Goal: Manage account settings

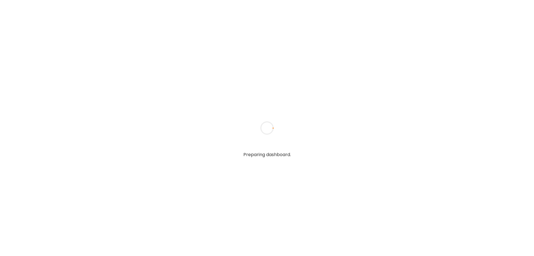
type input "**********"
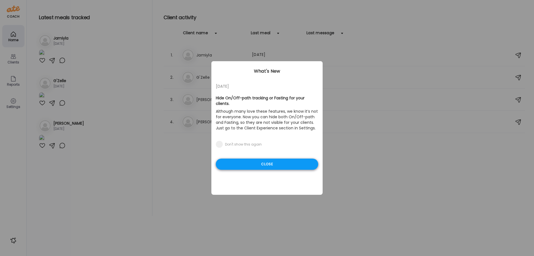
type input "**********"
click at [248, 160] on div "Close" at bounding box center [267, 163] width 102 height 11
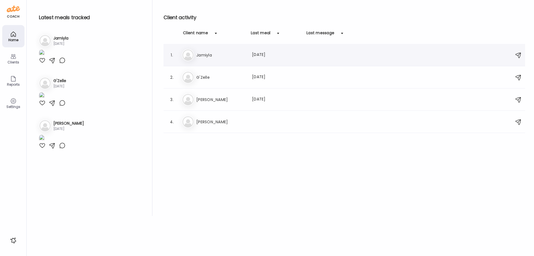
click at [257, 50] on div "[PERSON_NAME] Jamiyla Last meal: [DATE]" at bounding box center [345, 55] width 326 height 12
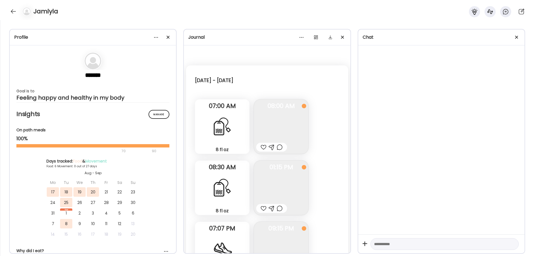
scroll to position [1323, 0]
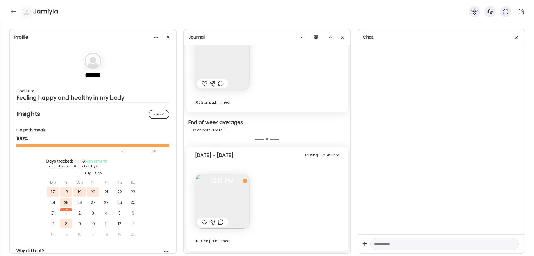
click at [237, 186] on img at bounding box center [222, 201] width 54 height 54
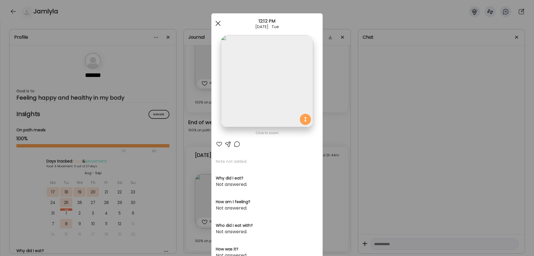
click at [219, 22] on span at bounding box center [217, 23] width 5 height 5
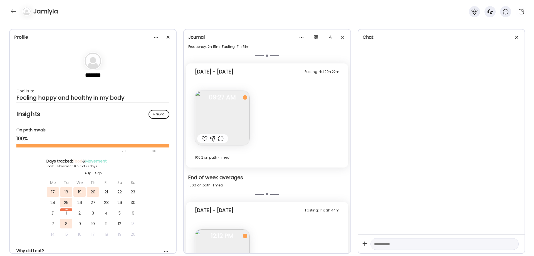
scroll to position [1258, 0]
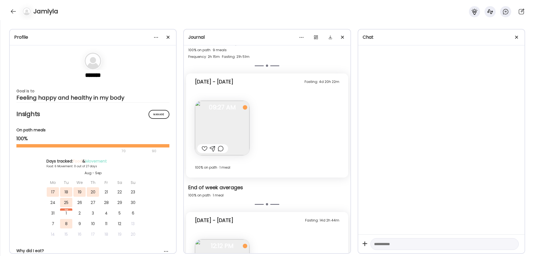
click at [212, 121] on img at bounding box center [222, 128] width 54 height 54
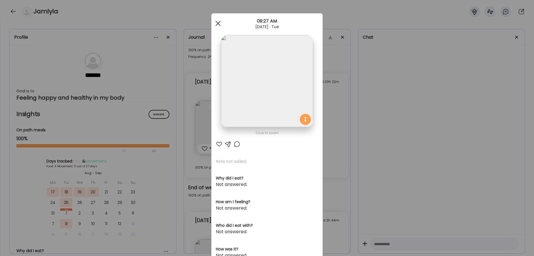
click at [218, 26] on div at bounding box center [217, 23] width 11 height 11
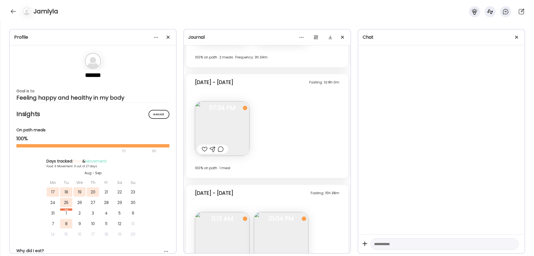
scroll to position [1079, 0]
